Goal: Task Accomplishment & Management: Use online tool/utility

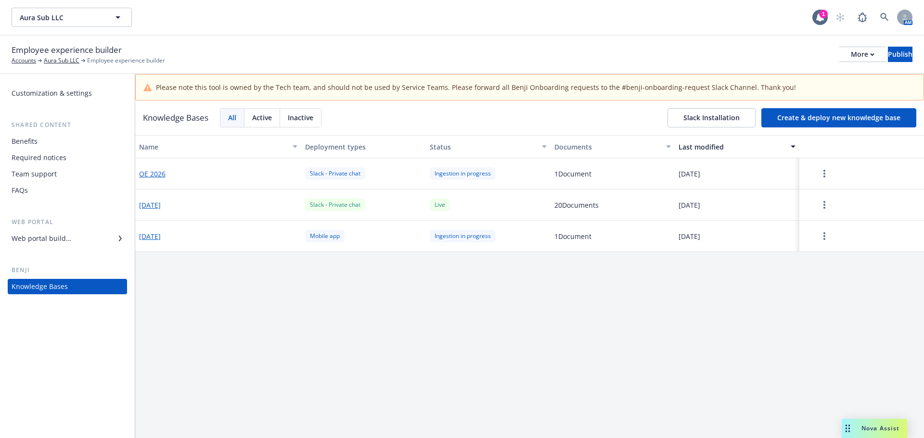
click at [453, 298] on div "Name Deployment types Status Documents Last modified OE 2026 Slack - Private ch…" at bounding box center [529, 300] width 789 height 330
click at [852, 117] on button "Create & deploy new knowledge base" at bounding box center [838, 117] width 155 height 19
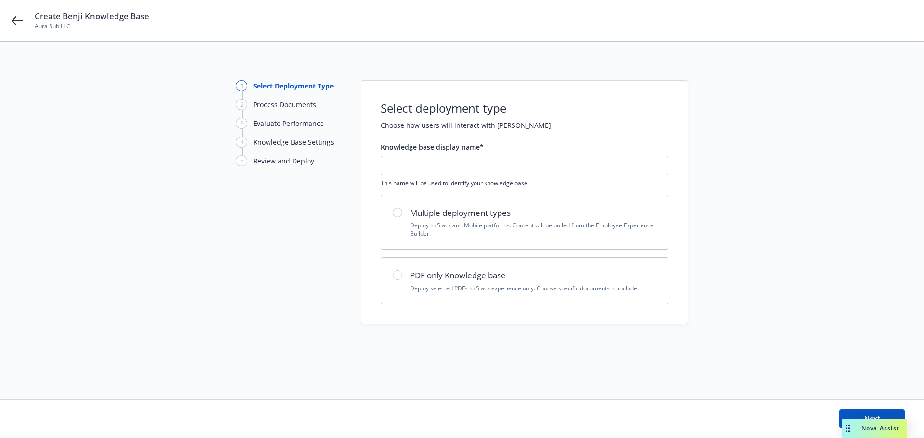
click at [461, 275] on h2 "PDF only Knowledge base" at bounding box center [533, 275] width 246 height 13
radio input "true"
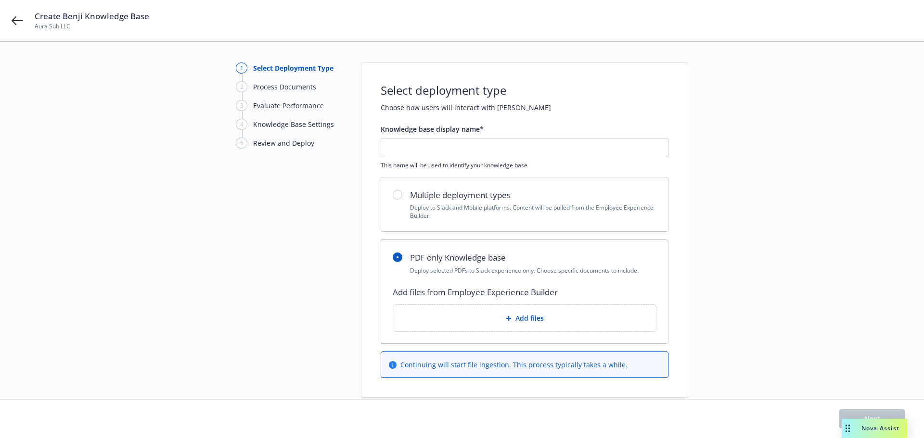
scroll to position [46, 0]
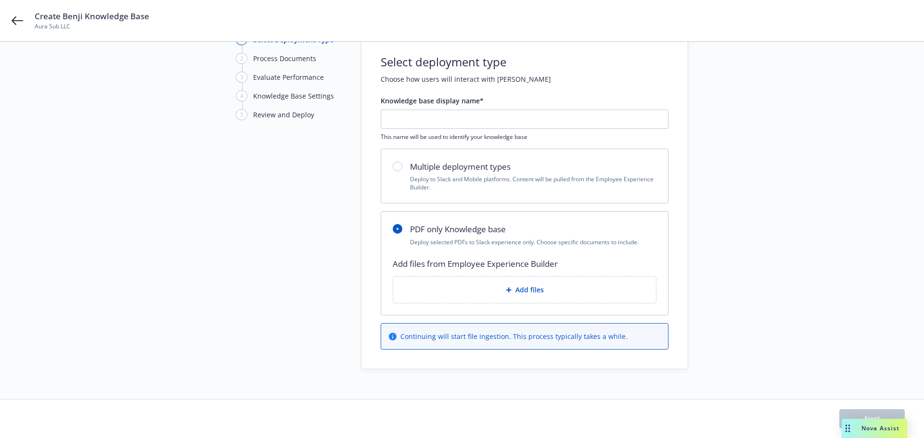
click at [492, 285] on div "Add files" at bounding box center [524, 289] width 247 height 11
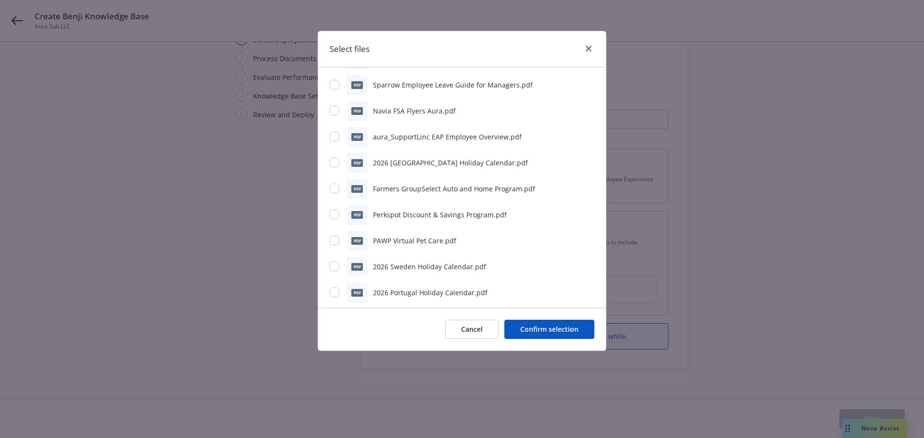
scroll to position [787, 0]
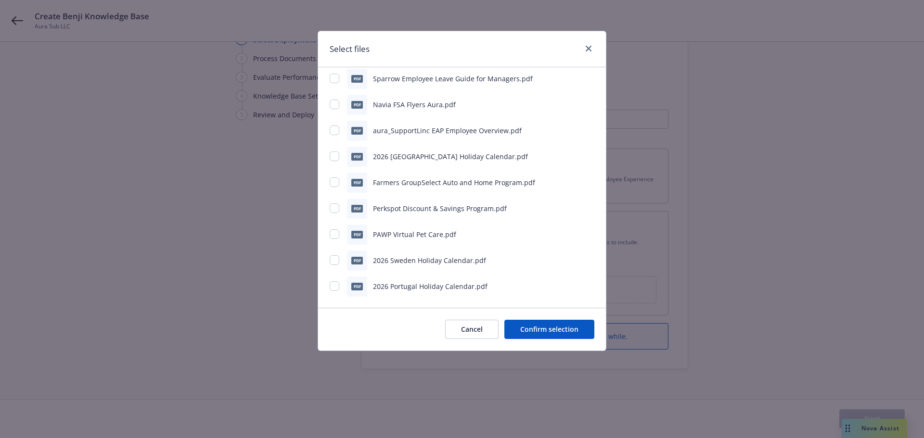
click at [478, 323] on button "Cancel" at bounding box center [471, 329] width 53 height 19
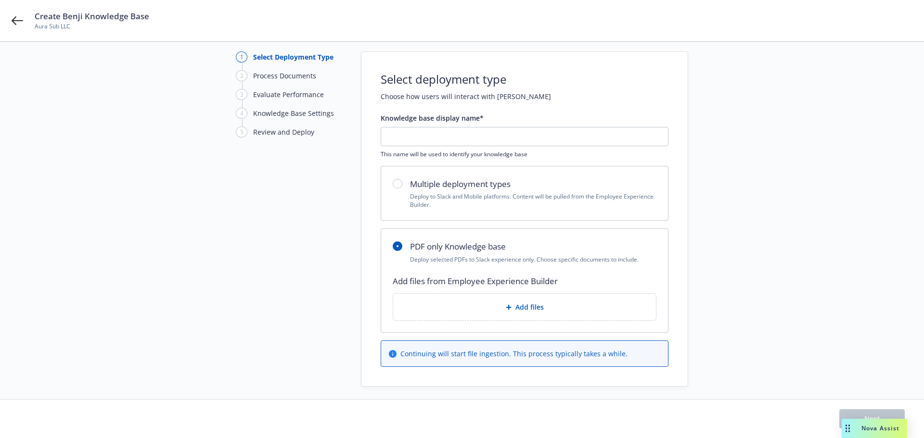
scroll to position [0, 0]
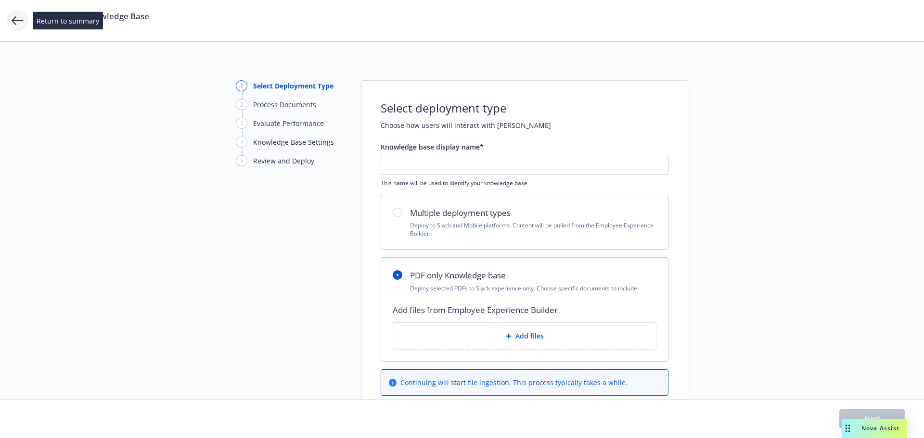
click at [12, 23] on icon at bounding box center [18, 21] width 12 height 12
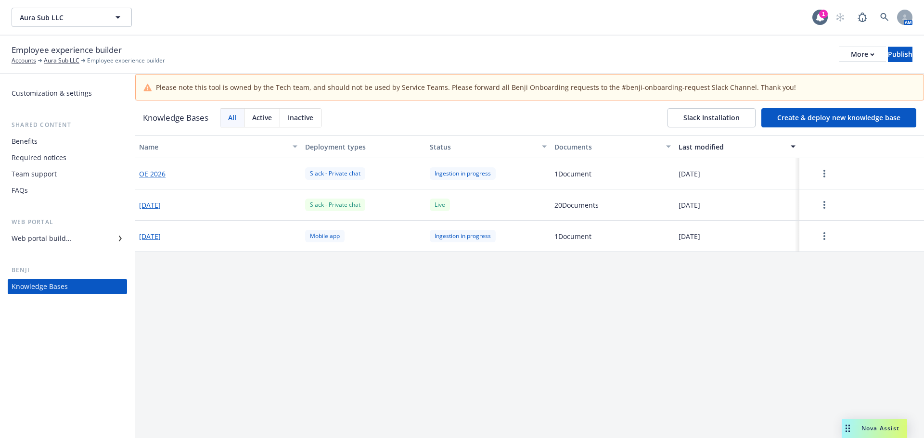
click at [871, 427] on span "Nova Assist" at bounding box center [880, 428] width 38 height 8
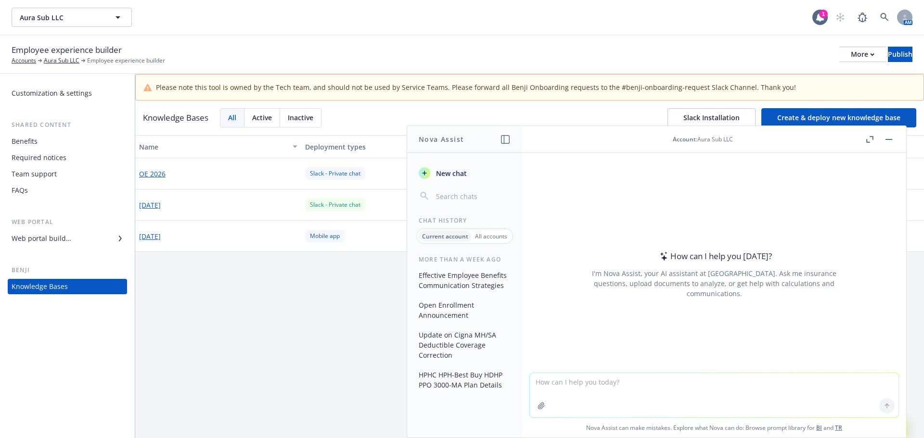
click at [692, 390] on textarea at bounding box center [714, 395] width 369 height 44
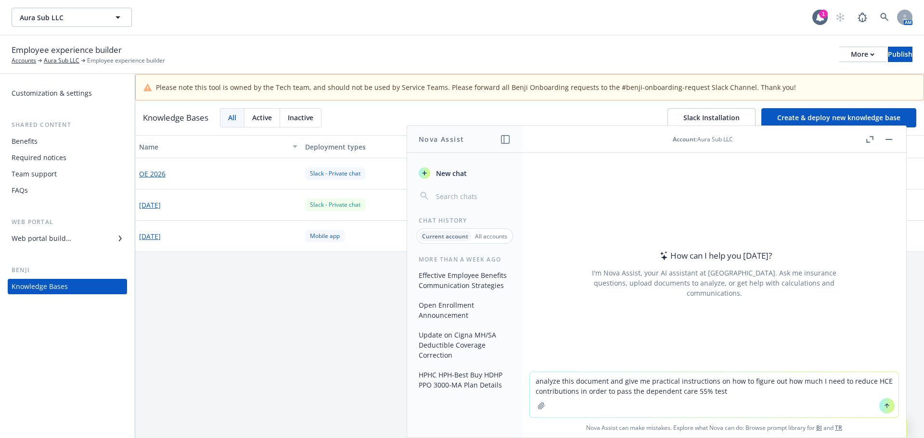
type textarea "analyze this document and give me practical instructions on how to figure out h…"
click at [540, 407] on icon "button" at bounding box center [541, 406] width 8 height 8
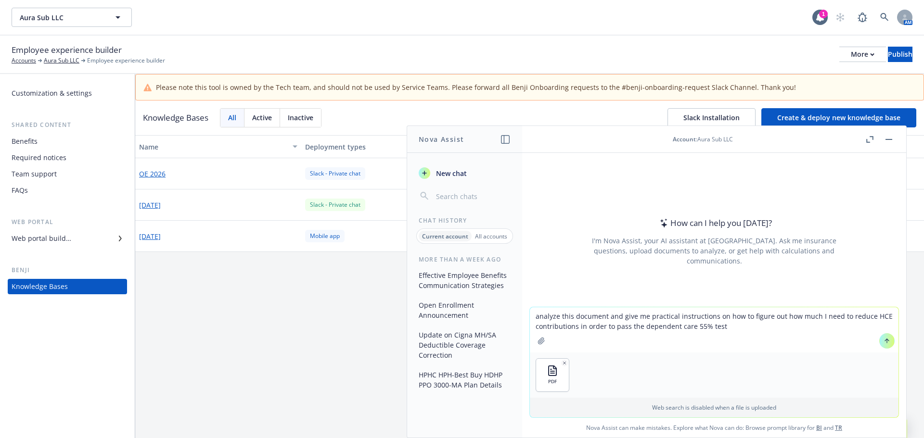
click at [883, 340] on icon at bounding box center [886, 341] width 7 height 7
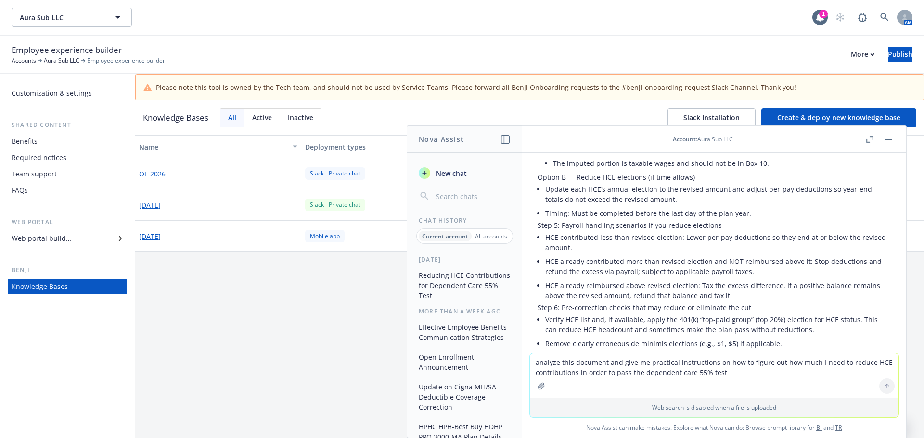
scroll to position [498, 0]
